Goal: Task Accomplishment & Management: Use online tool/utility

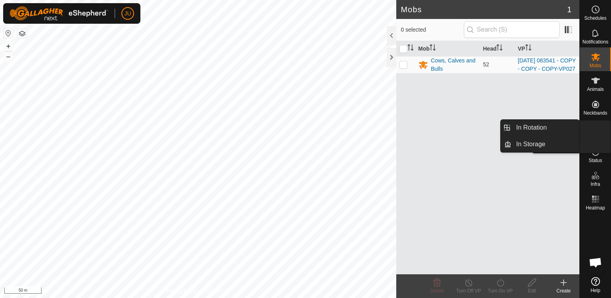
click at [595, 126] on icon at bounding box center [595, 128] width 7 height 7
click at [547, 127] on link "In Rotation" at bounding box center [545, 128] width 68 height 16
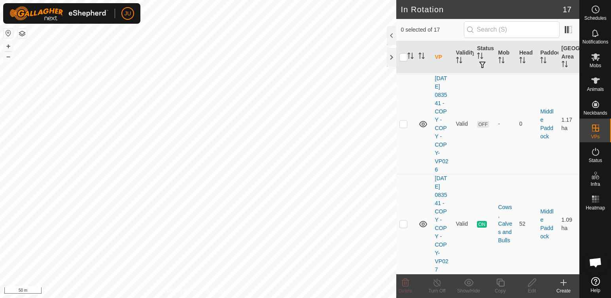
scroll to position [1590, 0]
click at [403, 221] on p-checkbox at bounding box center [403, 224] width 8 height 6
checkbox input "true"
click at [501, 285] on icon at bounding box center [500, 282] width 10 height 9
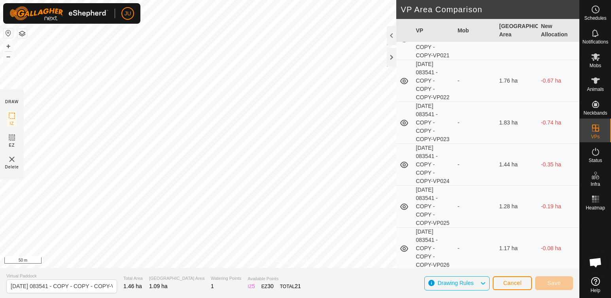
scroll to position [435, 0]
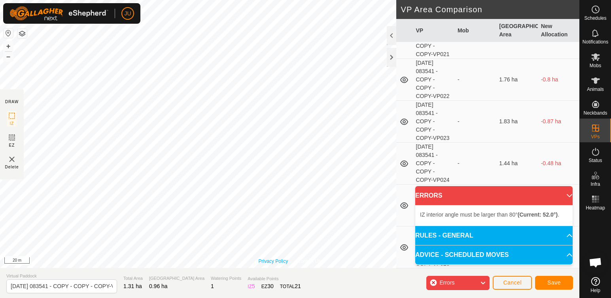
click at [260, 264] on div "Privacy Policy Contact Us Type: Inclusion Zone undefined Animal + – ⇧ i 20 m" at bounding box center [289, 134] width 579 height 268
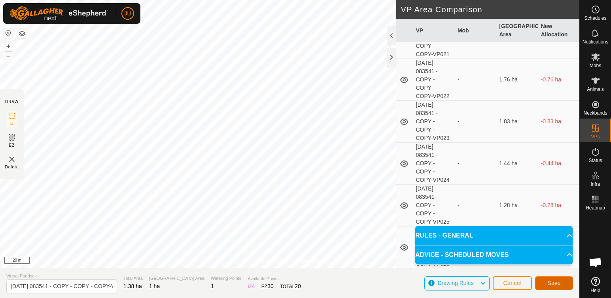
click at [559, 286] on span "Save" at bounding box center [553, 283] width 13 height 6
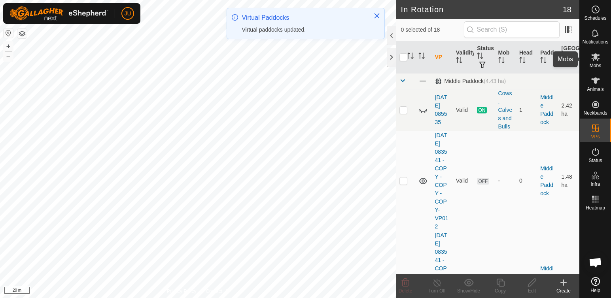
click at [597, 58] on icon at bounding box center [595, 56] width 9 height 9
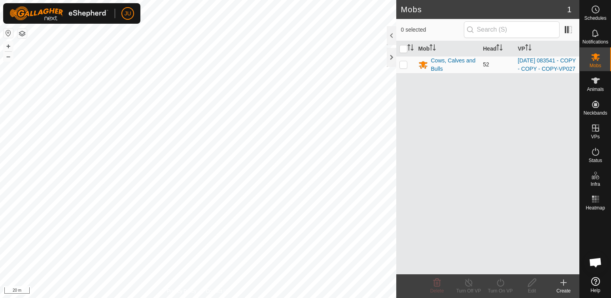
click at [403, 68] on p-checkbox at bounding box center [403, 64] width 8 height 6
checkbox input "true"
click at [501, 283] on icon at bounding box center [500, 282] width 10 height 9
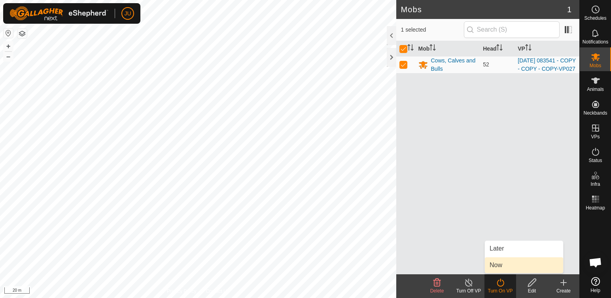
click at [497, 265] on link "Now" at bounding box center [524, 265] width 78 height 16
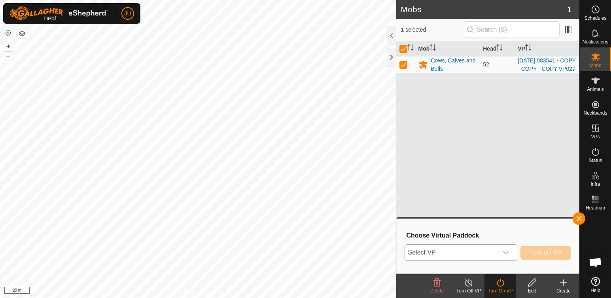
click at [508, 251] on icon "dropdown trigger" at bounding box center [506, 253] width 6 height 6
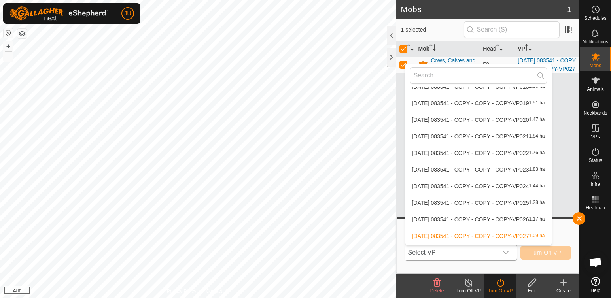
scroll to position [158, 0]
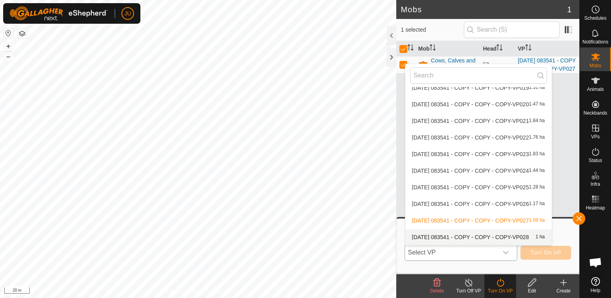
click at [450, 236] on li "[DATE] 083541 - COPY - COPY - COPY-VP028 1 ha" at bounding box center [478, 237] width 146 height 16
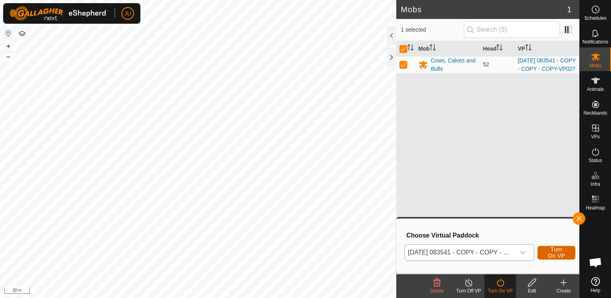
click at [556, 251] on span "Turn On VP" at bounding box center [556, 252] width 18 height 13
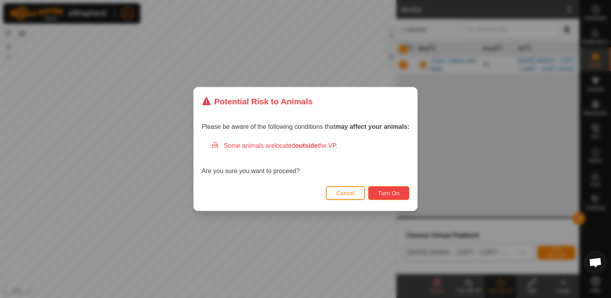
click at [398, 195] on span "Turn On" at bounding box center [388, 193] width 21 height 6
